Goal: Navigation & Orientation: Find specific page/section

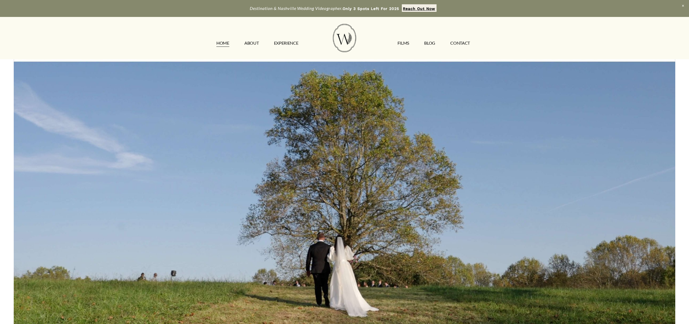
click at [467, 44] on link "CONTACT" at bounding box center [460, 43] width 20 height 9
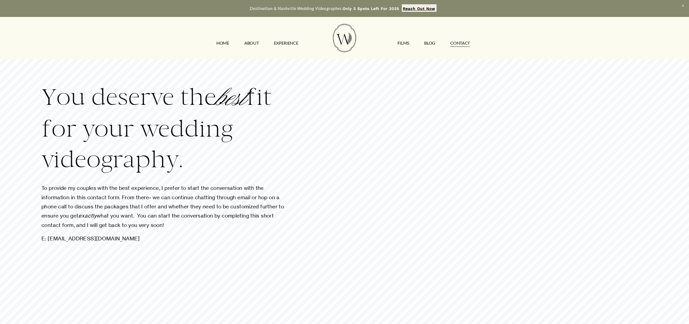
click at [657, 210] on div "You deserve the best fit for your wedding videography. To provide my couples wi…" at bounding box center [344, 265] width 689 height 367
drag, startPoint x: 183, startPoint y: 100, endPoint x: 209, endPoint y: 101, distance: 25.6
click at [209, 101] on h2 "You deserve the best fit for your wedding videography." at bounding box center [164, 128] width 246 height 93
drag, startPoint x: 302, startPoint y: 96, endPoint x: 267, endPoint y: 98, distance: 34.5
click at [301, 97] on div "You deserve the best fit for your wedding videography. To provide my couples wi…" at bounding box center [344, 265] width 689 height 367
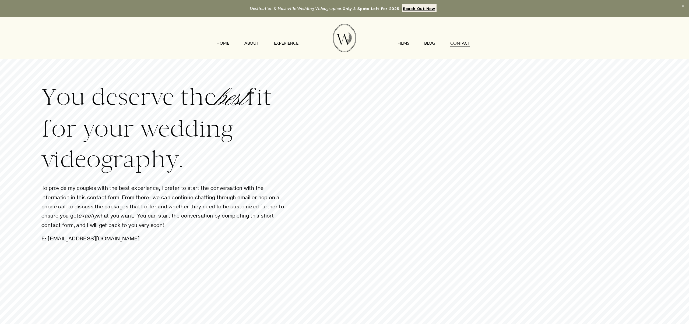
click at [288, 43] on link "EXPERIENCE" at bounding box center [286, 43] width 24 height 9
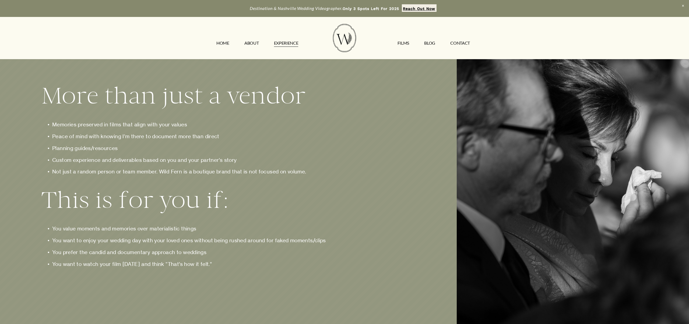
scroll to position [845, 0]
